Goal: Navigation & Orientation: Find specific page/section

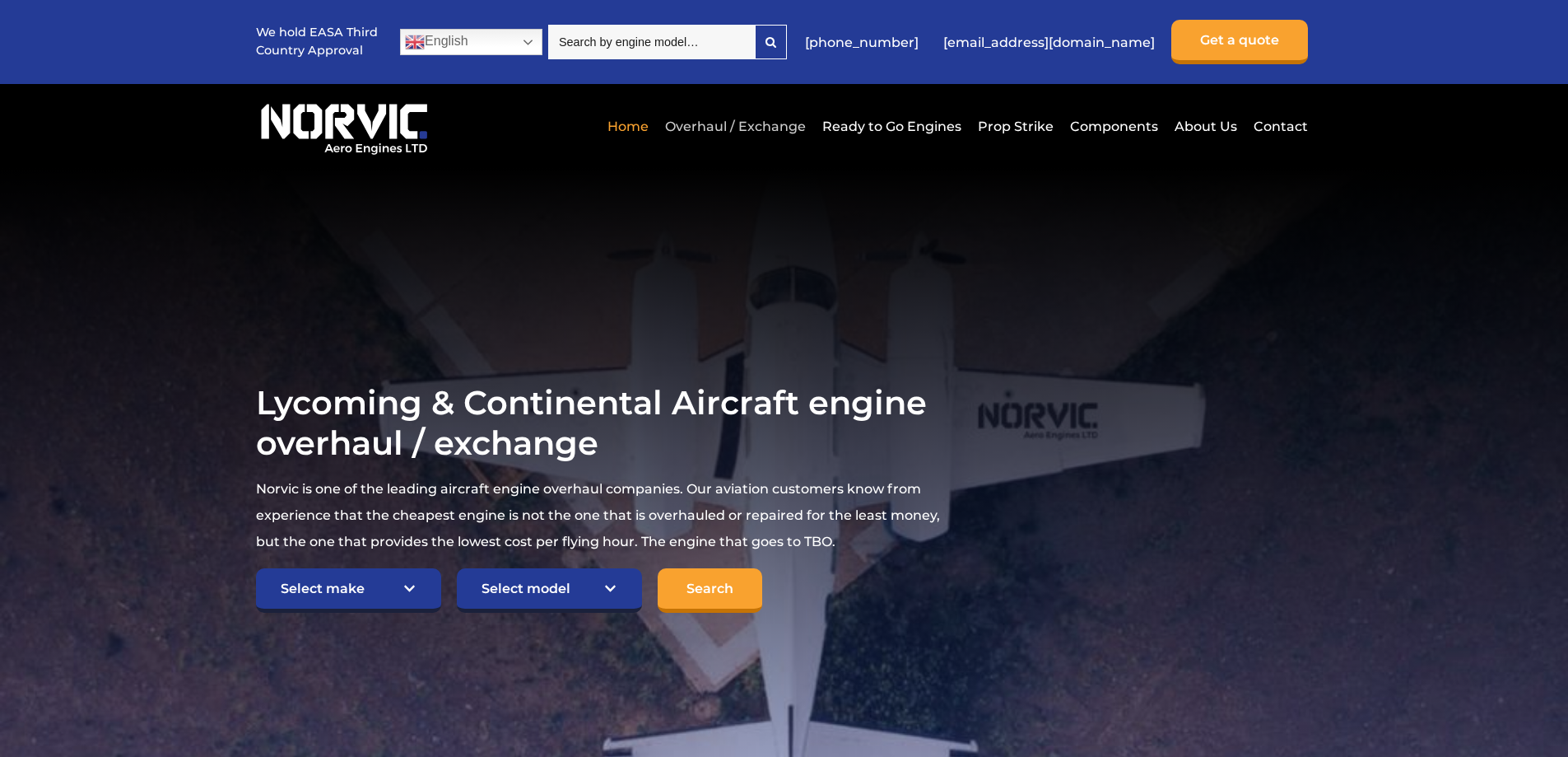
click at [785, 127] on link "Overhaul / Exchange" at bounding box center [735, 126] width 149 height 40
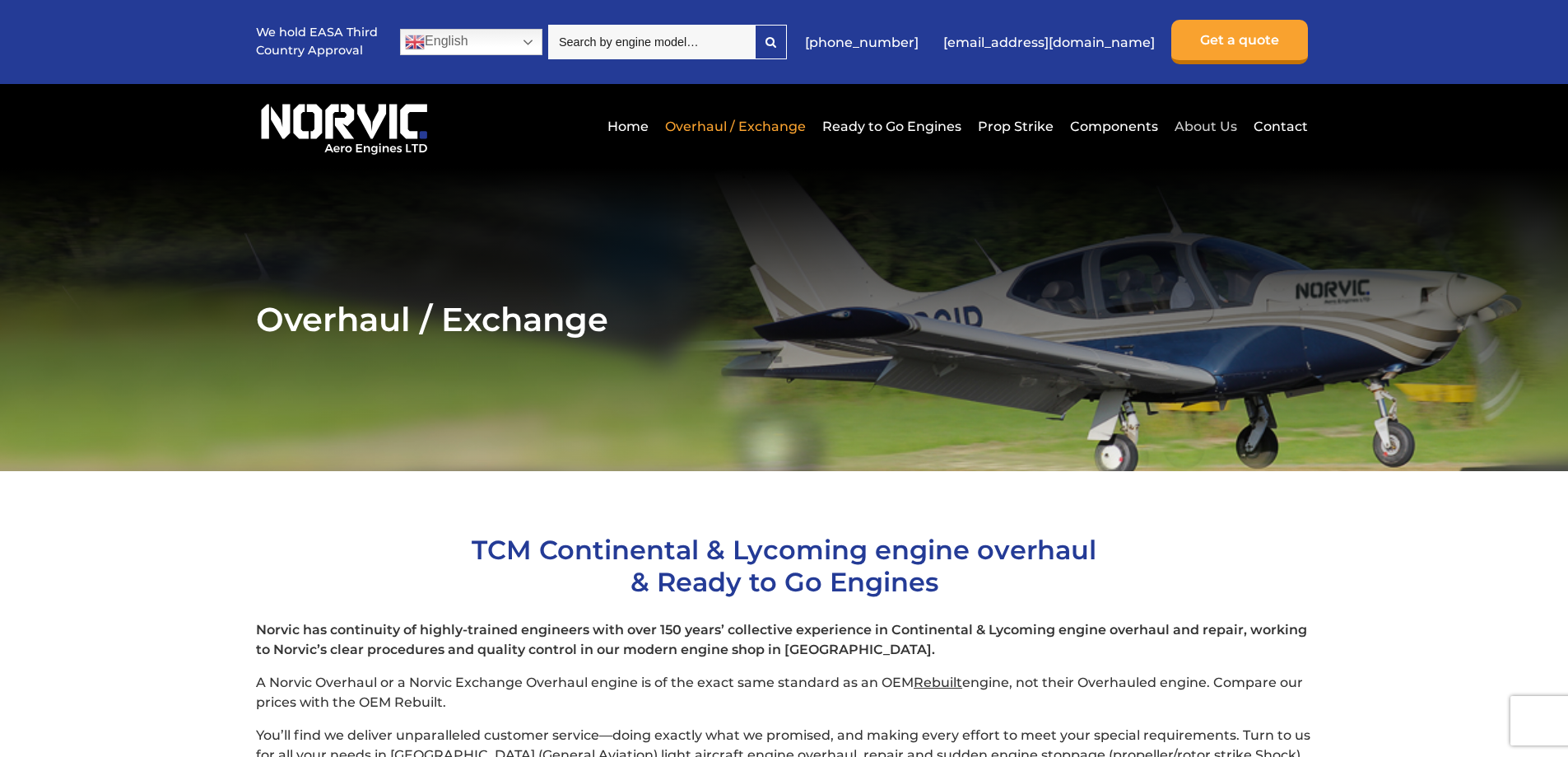
click at [1215, 126] on link "About Us" at bounding box center [1205, 126] width 71 height 40
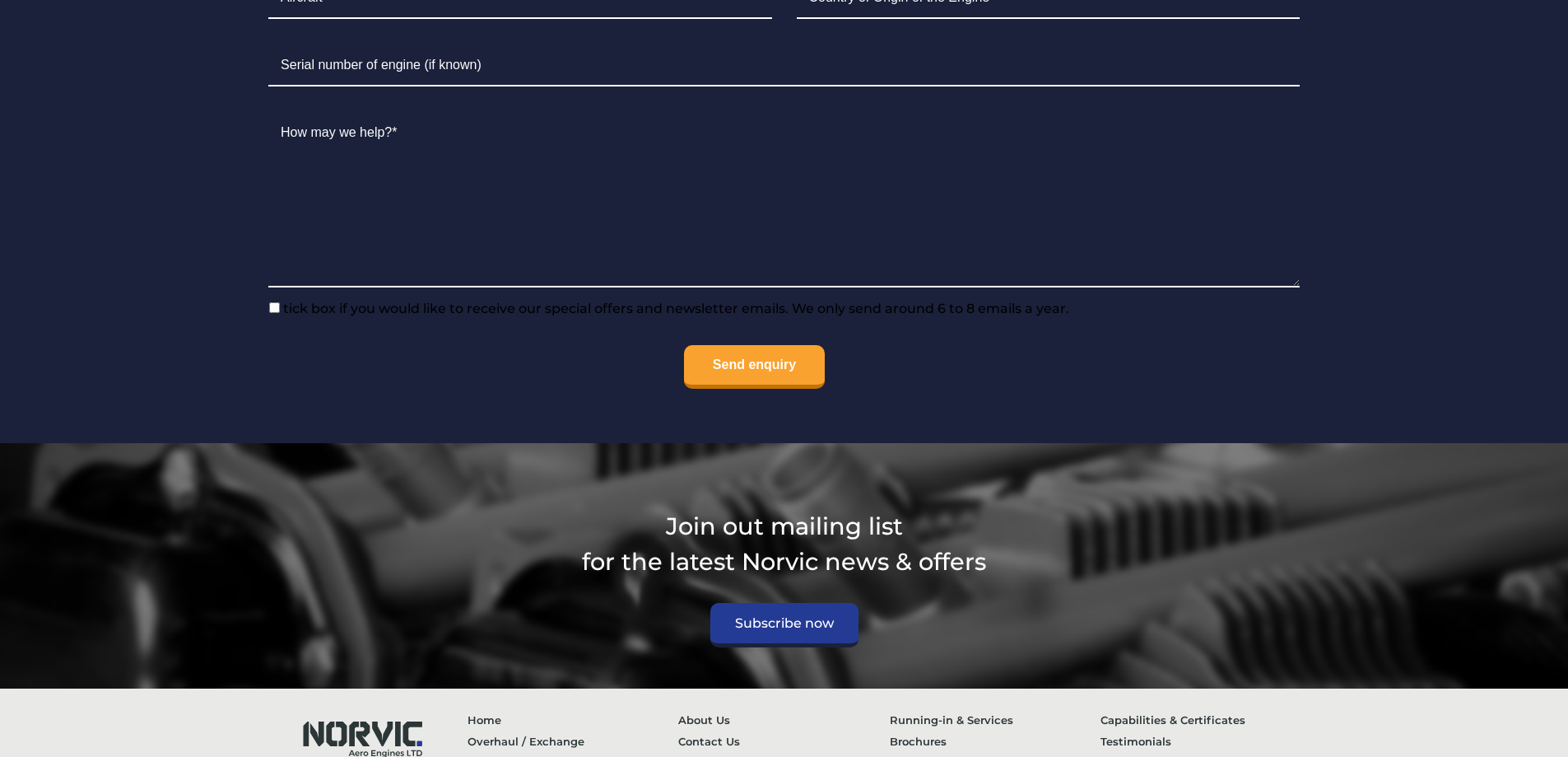
scroll to position [6510, 0]
